Goal: Use online tool/utility: Utilize a website feature to perform a specific function

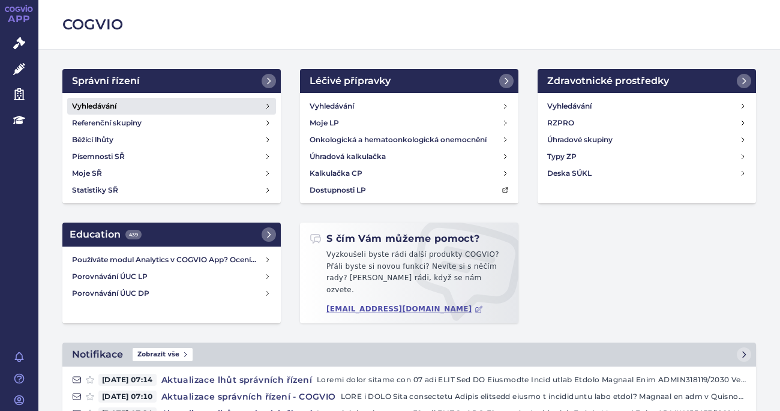
click at [95, 100] on h4 "Vyhledávání" at bounding box center [94, 106] width 44 height 12
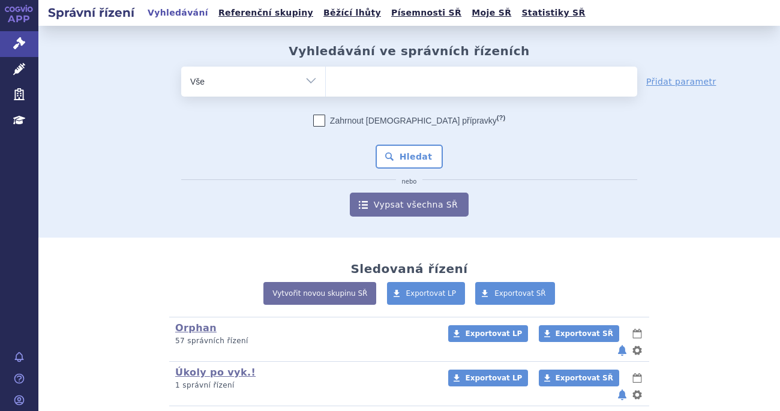
click at [403, 84] on ul at bounding box center [482, 79] width 312 height 25
click at [326, 84] on select at bounding box center [325, 81] width 1 height 30
paste input "2700"
type input "2700"
select select "2700"
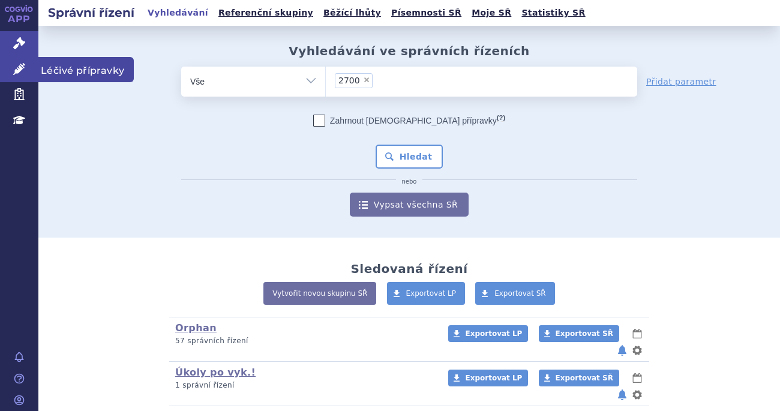
click at [22, 69] on icon at bounding box center [19, 69] width 12 height 12
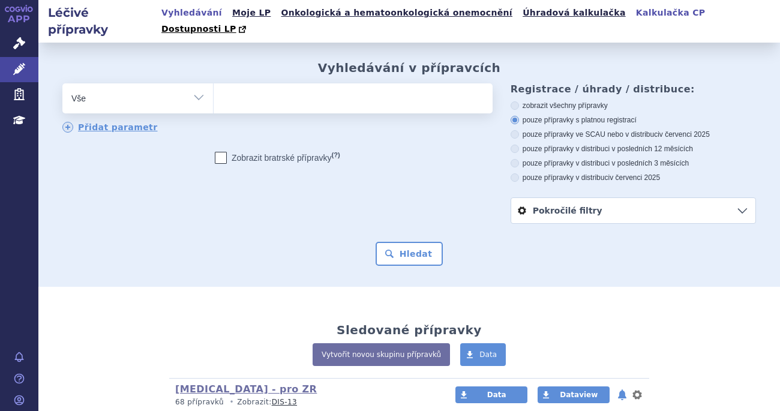
click at [633, 11] on link "Kalkulačka CP" at bounding box center [671, 13] width 77 height 16
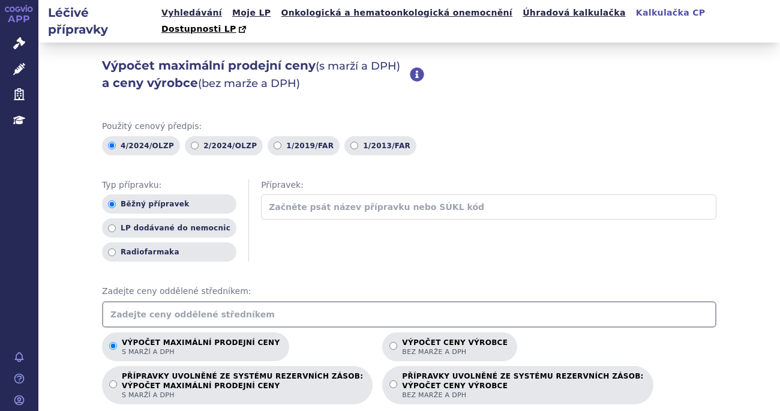
click at [274, 301] on input "text" at bounding box center [409, 314] width 615 height 26
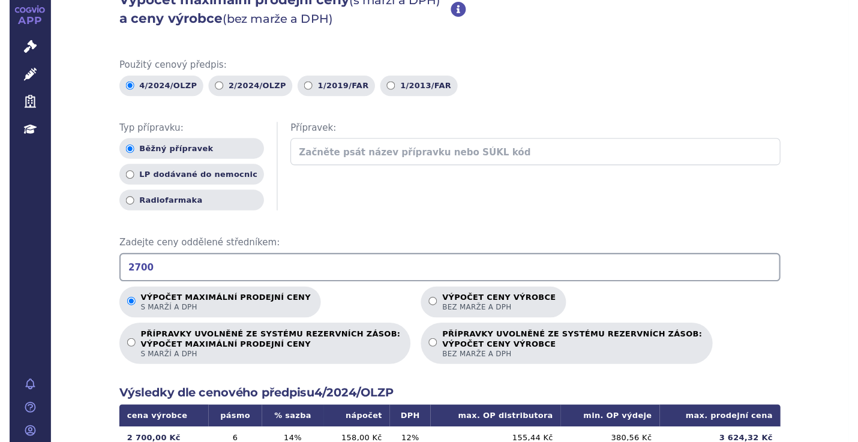
scroll to position [240, 0]
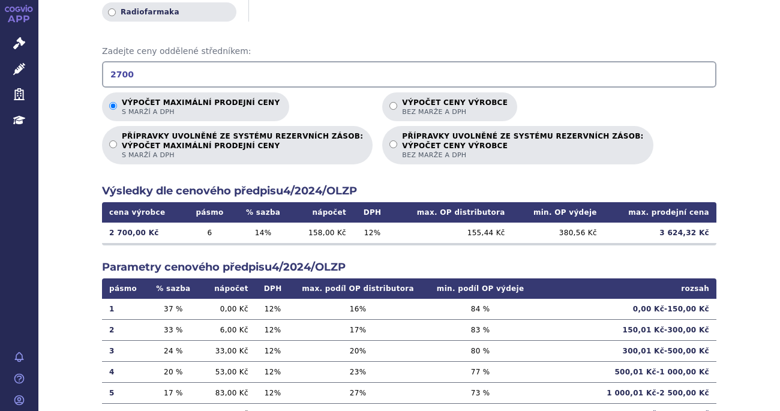
type input "2700"
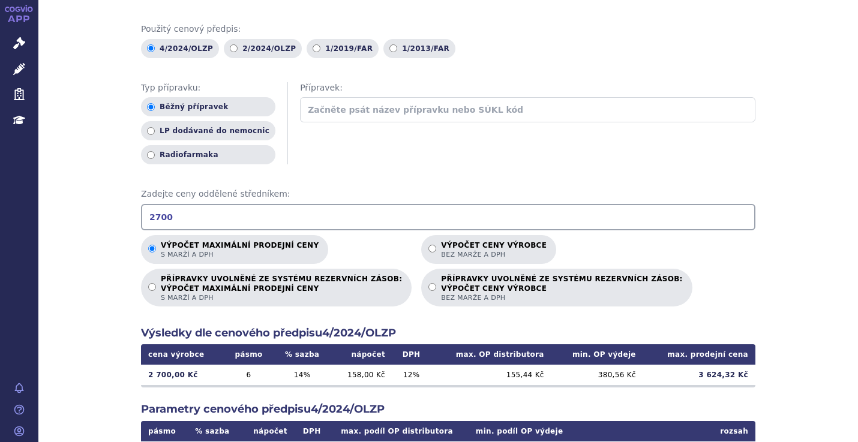
scroll to position [0, 0]
